Goal: Task Accomplishment & Management: Use online tool/utility

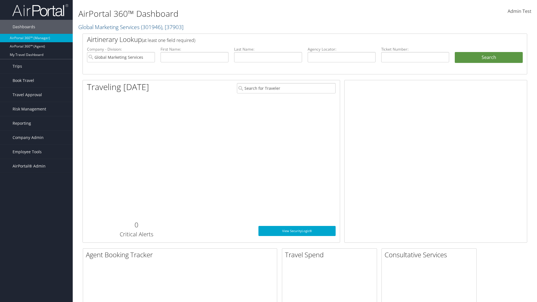
click at [36, 138] on span "Company Admin" at bounding box center [28, 138] width 31 height 14
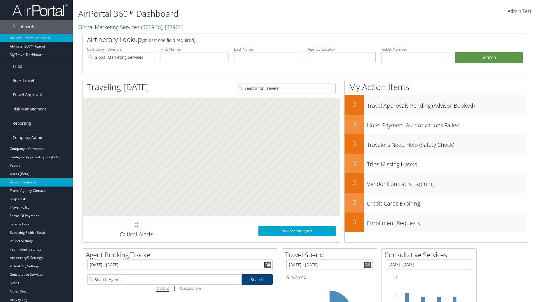
click at [36, 182] on link "Vendor Contracts" at bounding box center [36, 182] width 73 height 8
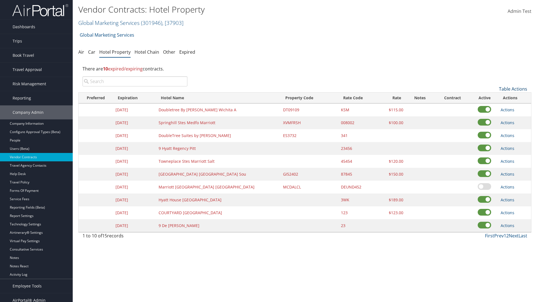
click at [513, 89] on link "Table Actions" at bounding box center [513, 89] width 28 height 6
